Goal: Information Seeking & Learning: Learn about a topic

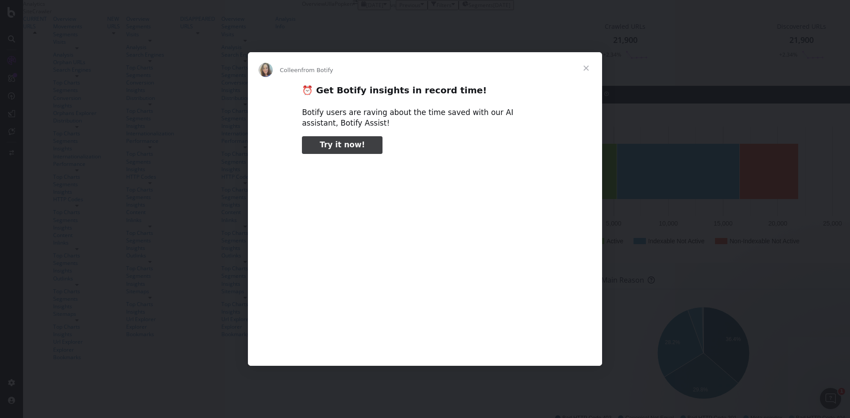
type input "212407"
click at [584, 71] on span "Close" at bounding box center [586, 68] width 32 height 32
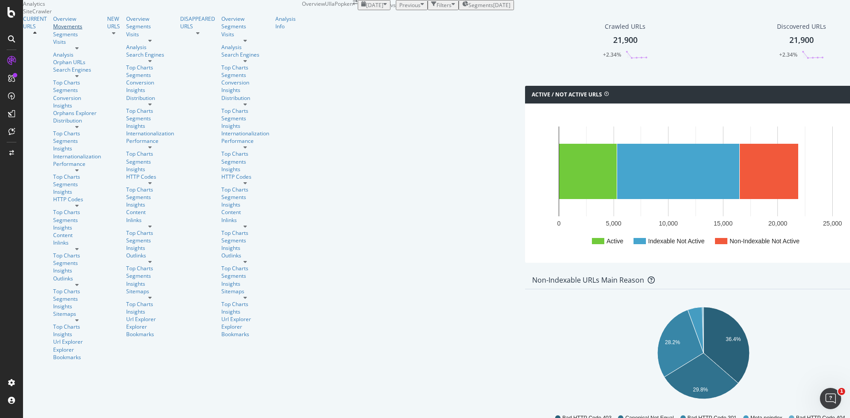
click at [53, 30] on div "Movements" at bounding box center [77, 27] width 48 height 8
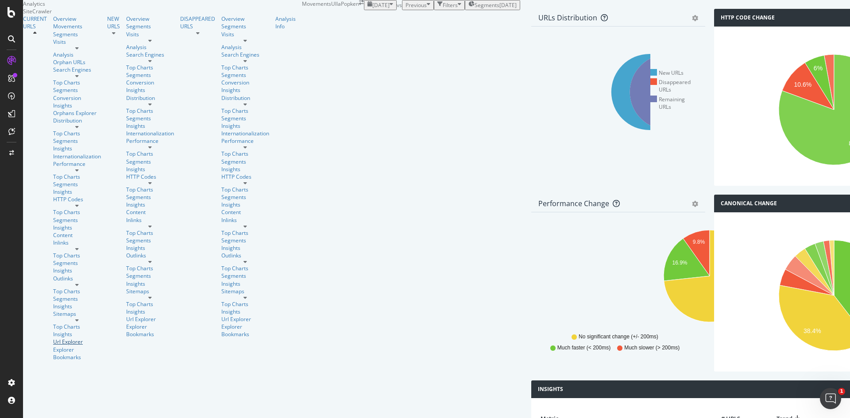
click at [53, 338] on div "Url Explorer" at bounding box center [77, 342] width 48 height 8
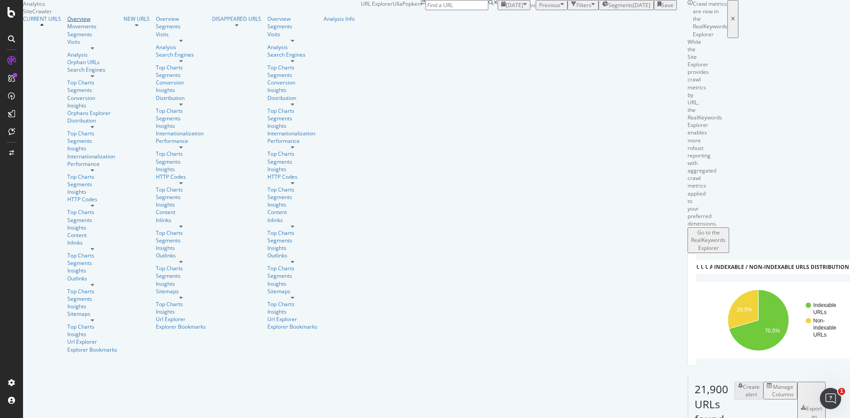
click at [67, 23] on div "Overview" at bounding box center [92, 19] width 50 height 8
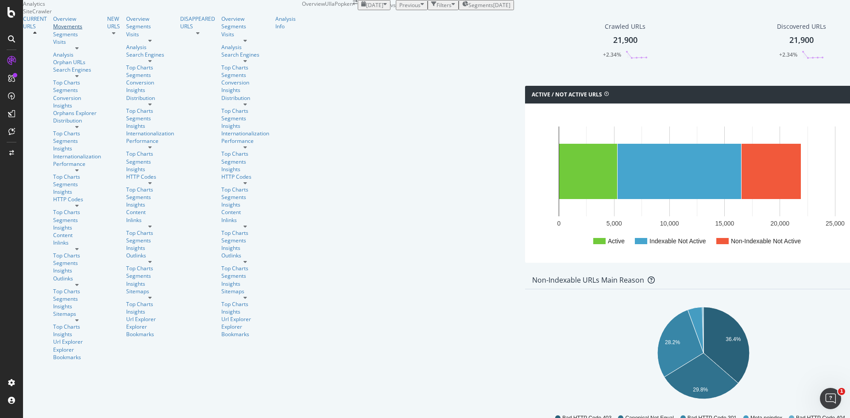
click at [53, 30] on div "Movements" at bounding box center [77, 27] width 48 height 8
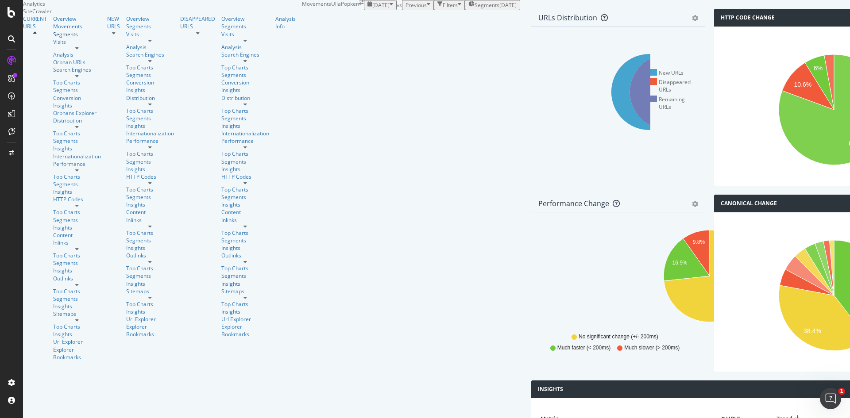
click at [53, 38] on div "Segments" at bounding box center [77, 35] width 48 height 8
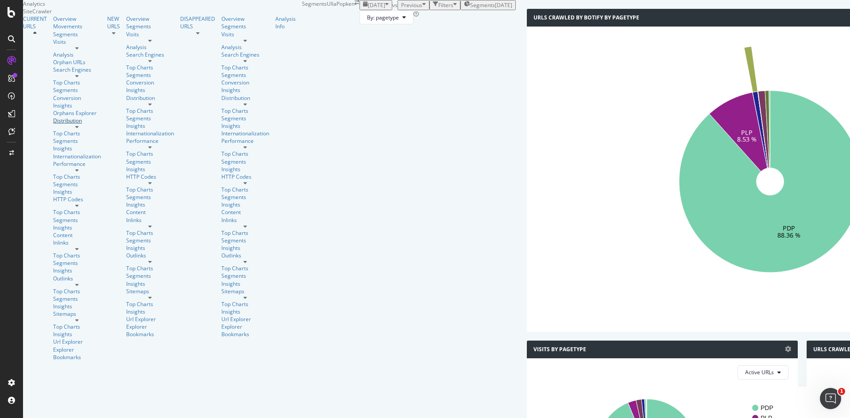
click at [53, 119] on div "Distribution" at bounding box center [77, 121] width 48 height 8
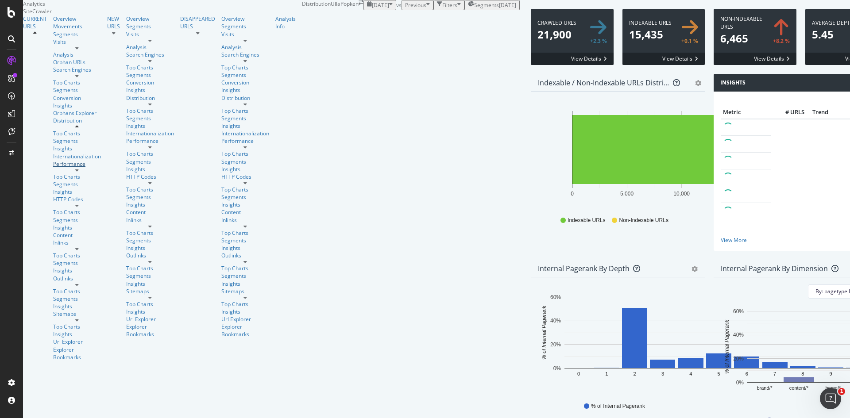
click at [53, 168] on div "Performance" at bounding box center [77, 164] width 48 height 8
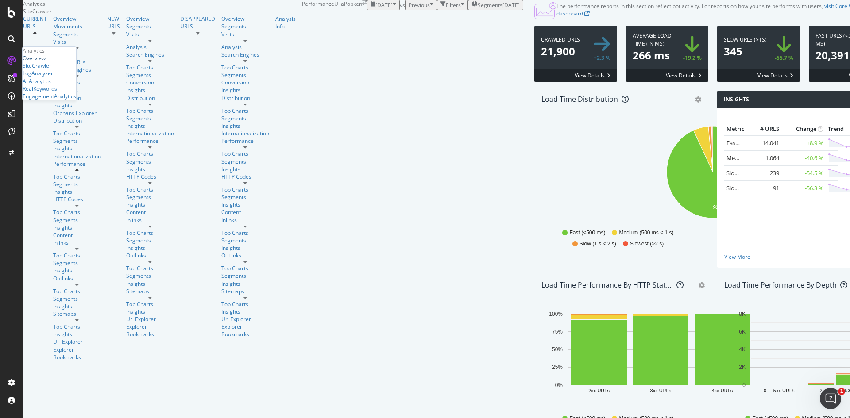
click at [44, 62] on div "Overview" at bounding box center [34, 58] width 23 height 8
